Goal: Information Seeking & Learning: Learn about a topic

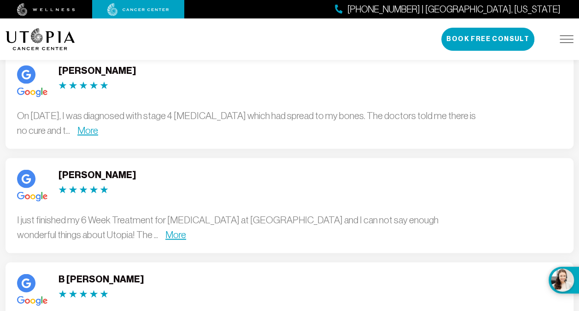
scroll to position [2534, 0]
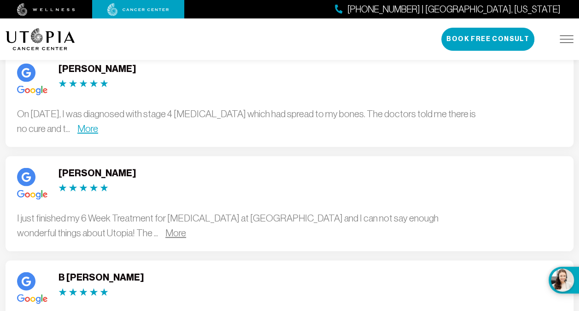
click at [165, 227] on link "More" at bounding box center [175, 232] width 21 height 11
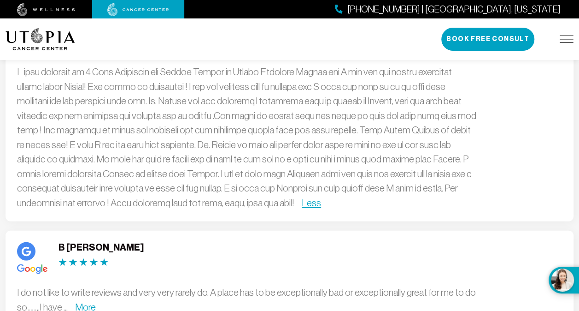
scroll to position [2718, 0]
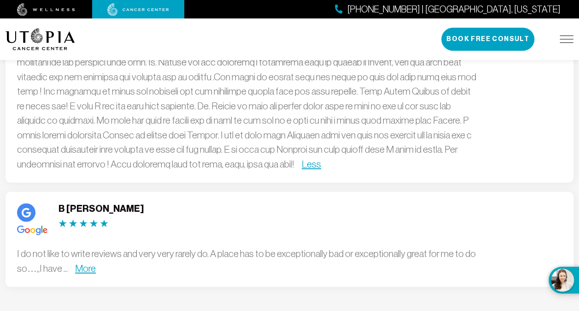
click at [90, 263] on link "More" at bounding box center [85, 268] width 21 height 11
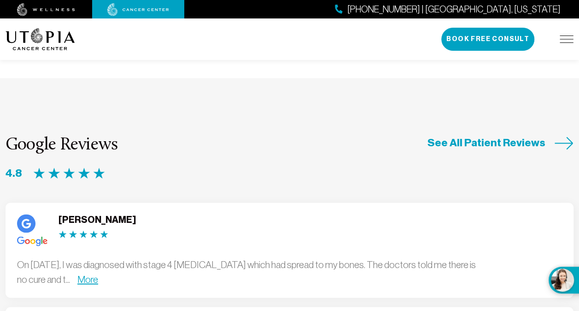
scroll to position [2396, 0]
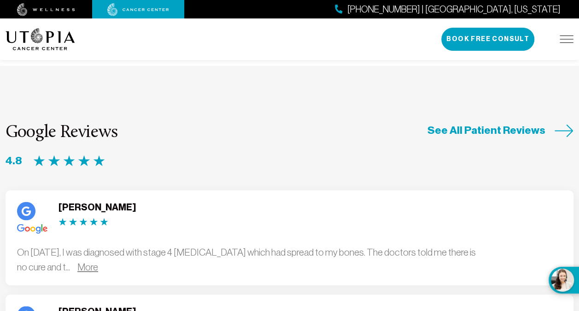
click at [98, 261] on link "More" at bounding box center [87, 266] width 21 height 11
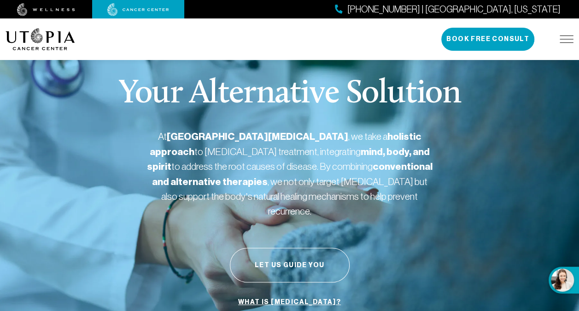
scroll to position [0, 0]
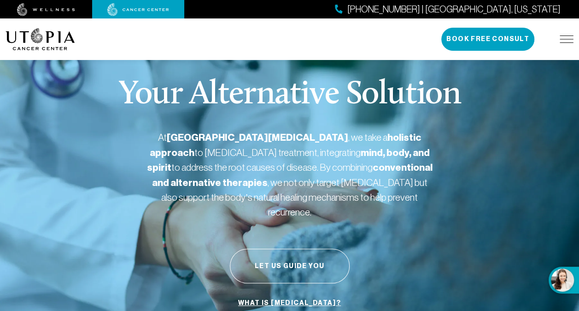
click at [566, 39] on img at bounding box center [567, 38] width 14 height 7
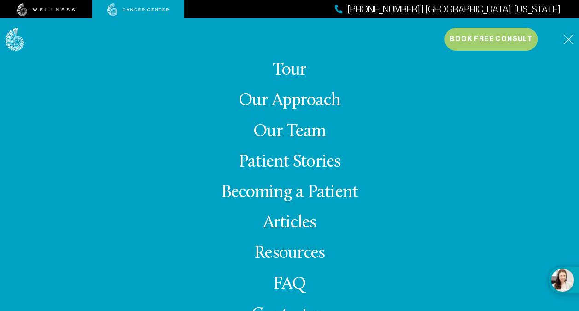
scroll to position [18, 0]
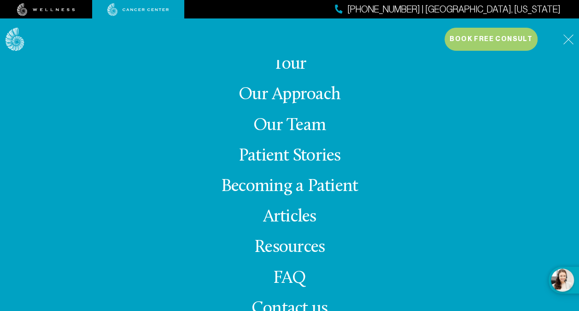
click at [39, 8] on img at bounding box center [46, 9] width 58 height 13
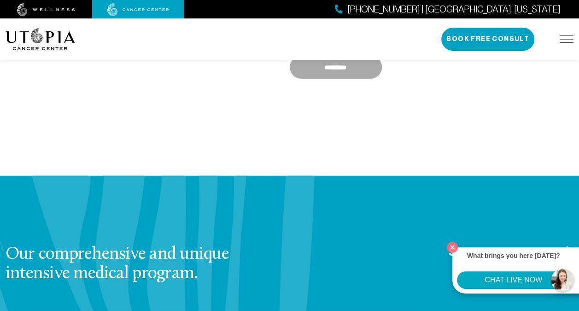
scroll to position [1014, 0]
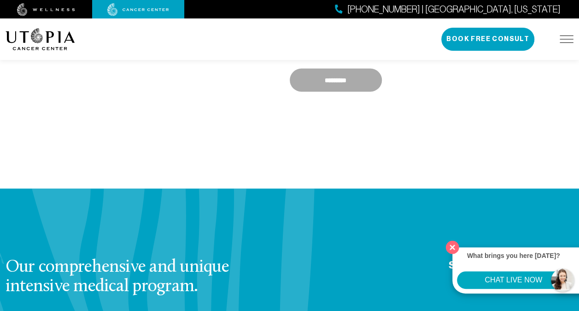
click at [449, 243] on button "Close" at bounding box center [452, 246] width 19 height 19
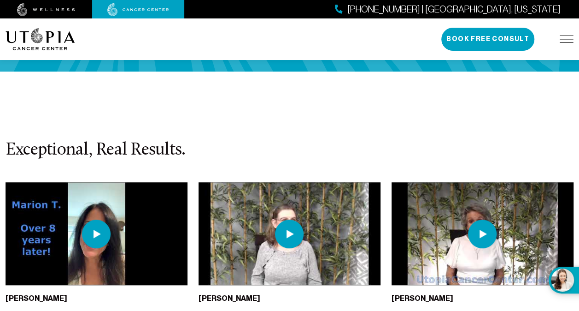
scroll to position [2073, 0]
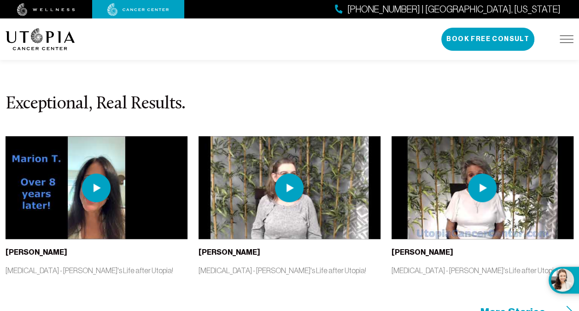
click at [557, 305] on icon at bounding box center [564, 311] width 19 height 13
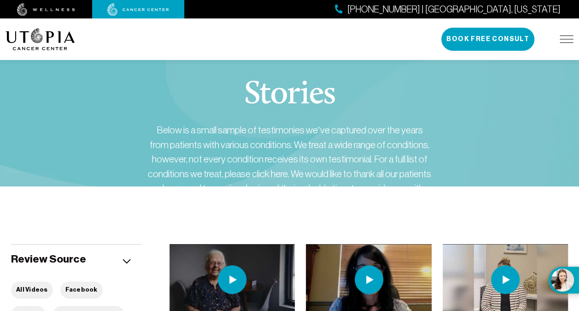
click at [94, 151] on div "Stories Below is a small sample of testimonies we’ve captured over the years fr…" at bounding box center [290, 154] width 568 height 227
drag, startPoint x: 93, startPoint y: 151, endPoint x: 63, endPoint y: 170, distance: 35.7
click at [63, 170] on div "Stories Below is a small sample of testimonies we’ve captured over the years fr…" at bounding box center [290, 154] width 568 height 227
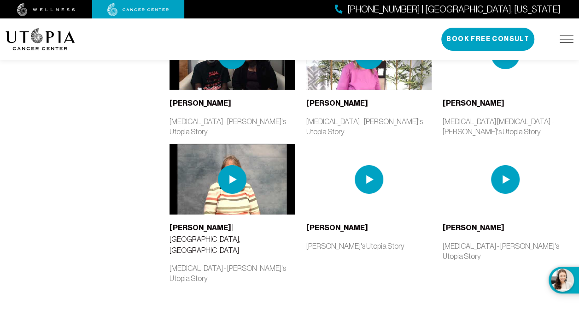
scroll to position [1020, 0]
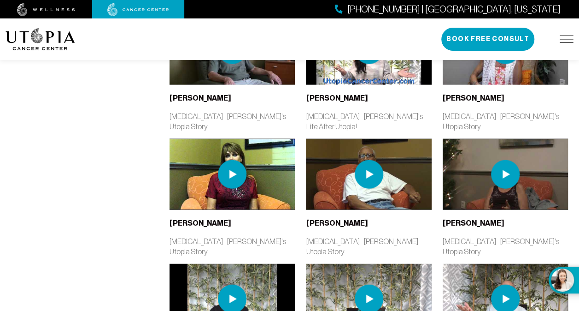
click at [30, 6] on img at bounding box center [46, 9] width 58 height 13
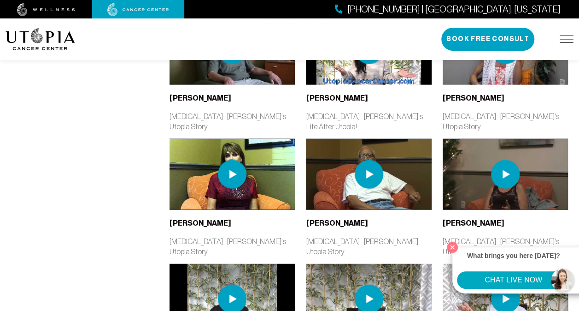
click at [29, 10] on img at bounding box center [46, 9] width 58 height 13
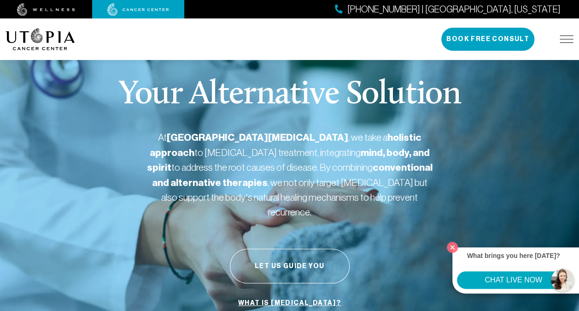
click at [566, 41] on img at bounding box center [567, 38] width 14 height 7
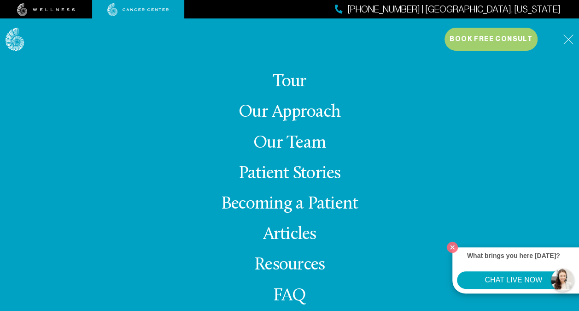
click at [285, 111] on link "Our Approach" at bounding box center [290, 112] width 102 height 18
